Goal: Check status: Check status

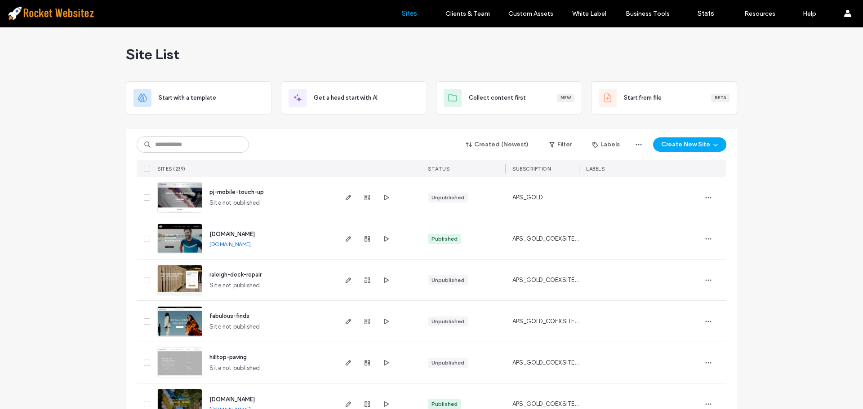
click at [171, 145] on input at bounding box center [193, 145] width 112 height 16
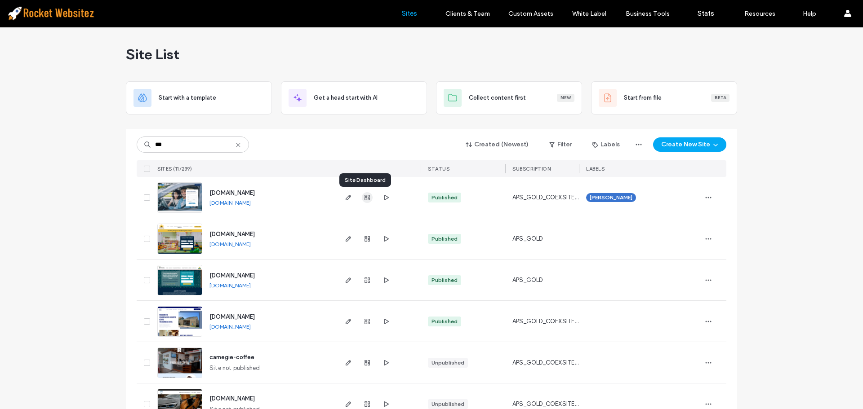
type input "***"
click at [365, 202] on span "button" at bounding box center [367, 197] width 11 height 11
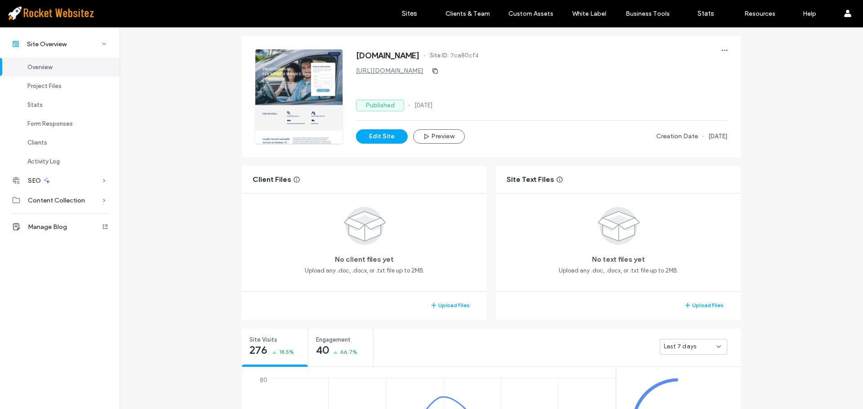
scroll to position [135, 0]
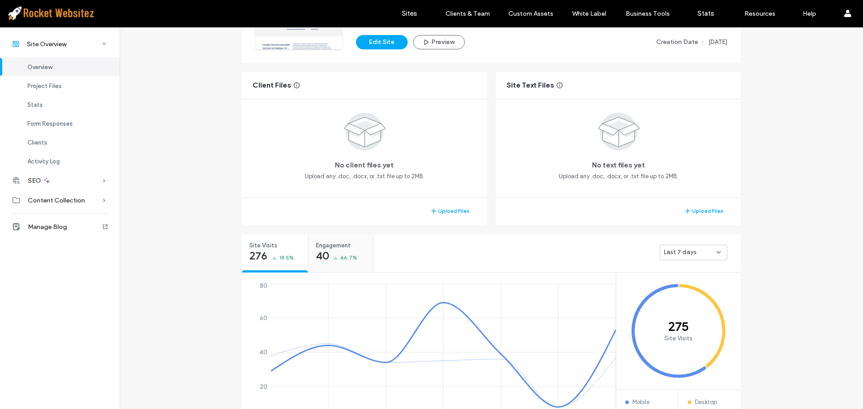
click at [362, 254] on div "Engagement 40 66.7%" at bounding box center [340, 252] width 65 height 34
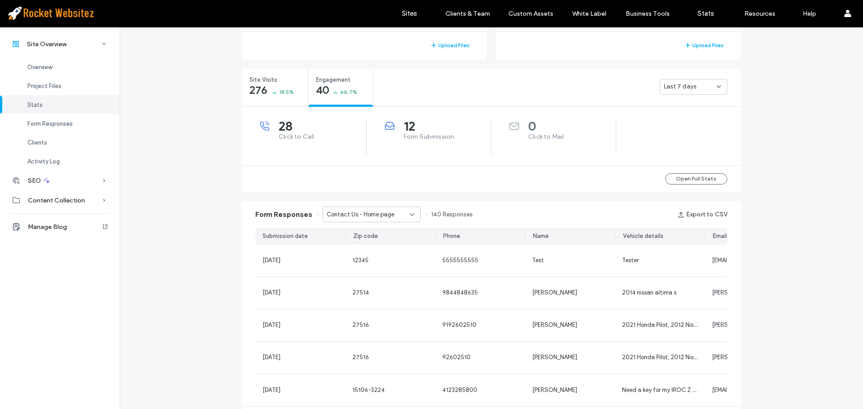
scroll to position [315, 0]
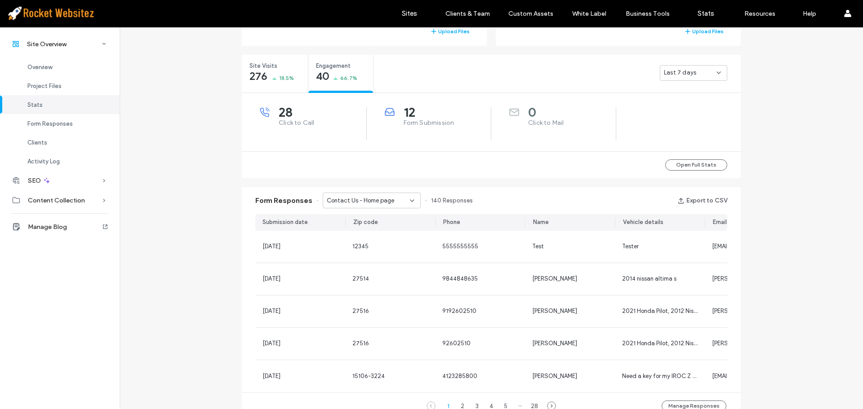
click at [369, 198] on span "Contact Us - Home page" at bounding box center [360, 200] width 67 height 9
click at [376, 227] on div "Request a Free Estimate - Contact Us popup" at bounding box center [367, 232] width 97 height 16
click at [378, 202] on span "Request a Free Estimate - Contact Us popup" at bounding box center [368, 200] width 83 height 9
click at [369, 250] on span "Contact us any time - Contact Us page" at bounding box center [365, 248] width 86 height 9
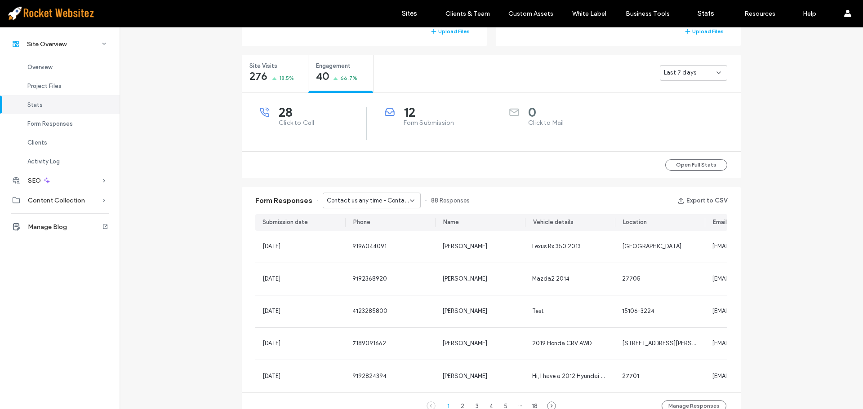
click at [377, 195] on div "Contact us any time - Contact Us page" at bounding box center [372, 201] width 98 height 16
click at [373, 219] on span "Contact Us - Home page" at bounding box center [355, 216] width 67 height 9
